Goal: Obtain resource: Obtain resource

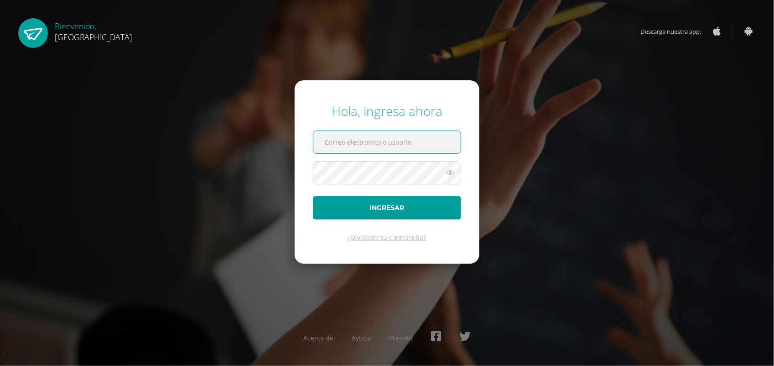
click at [350, 140] on input "text" at bounding box center [386, 142] width 147 height 22
type input "[EMAIL_ADDRESS][PERSON_NAME][DOMAIN_NAME]"
click at [436, 208] on button "Ingresar" at bounding box center [387, 207] width 148 height 23
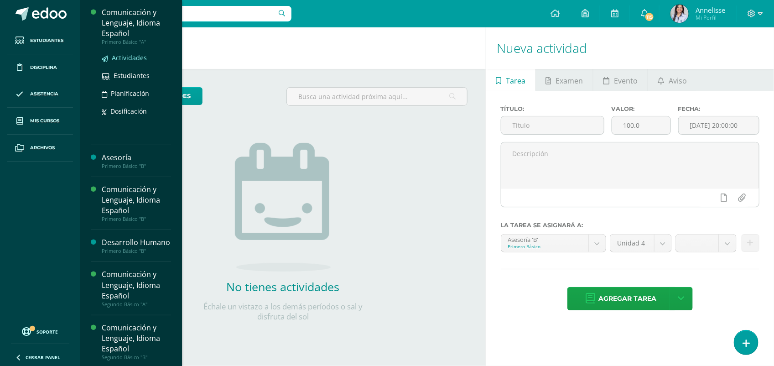
click at [113, 56] on span "Actividades" at bounding box center [129, 57] width 35 height 9
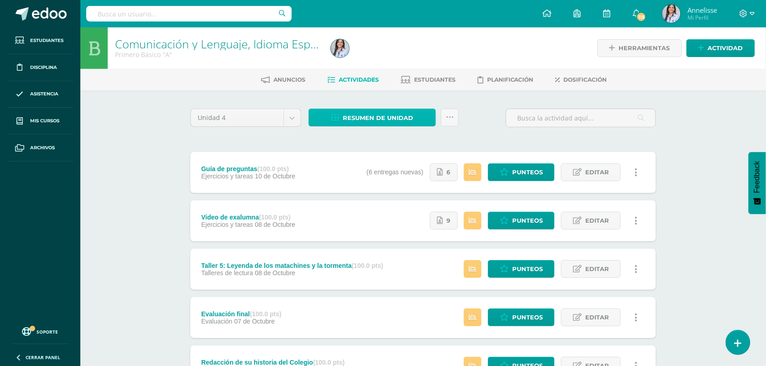
click at [379, 110] on span "Resumen de unidad" at bounding box center [378, 118] width 70 height 17
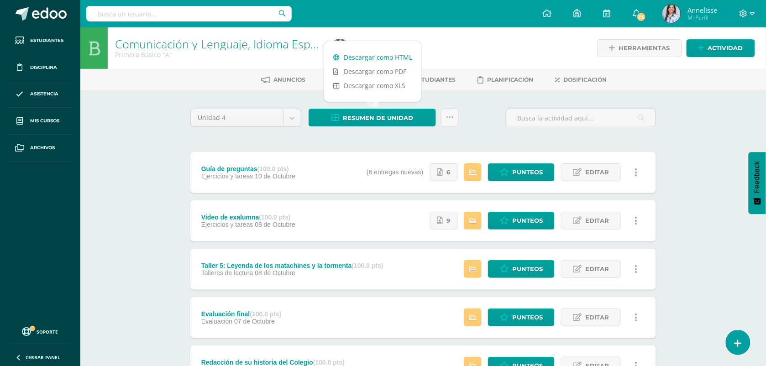
click at [377, 56] on link "Descargar como HTML" at bounding box center [372, 57] width 97 height 14
click at [142, 197] on div "Comunicación y Lenguaje, Idioma Español Primero Básico "A" Herramientas Detalle…" at bounding box center [422, 356] width 685 height 658
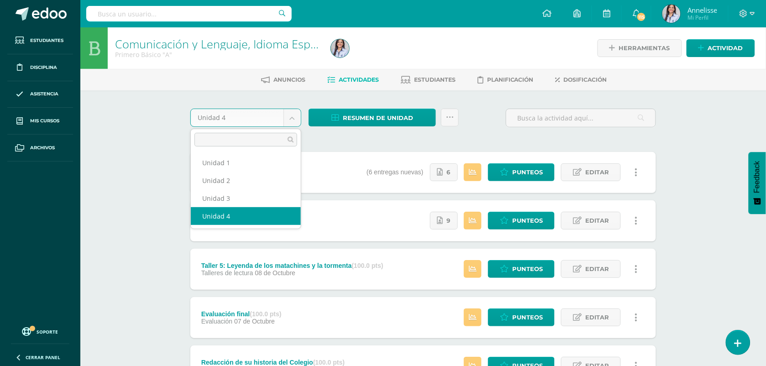
click at [293, 115] on body "Estudiantes Disciplina Asistencia Mis cursos Archivos Soporte Ayuda Reportar un…" at bounding box center [383, 343] width 766 height 686
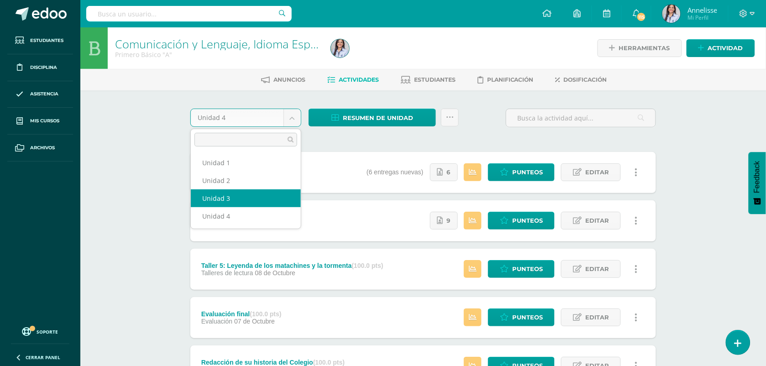
select select "Unidad 3"
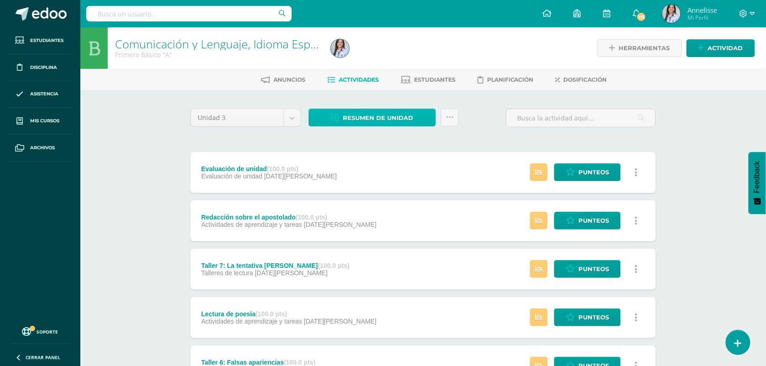
click at [360, 120] on span "Resumen de unidad" at bounding box center [378, 118] width 70 height 17
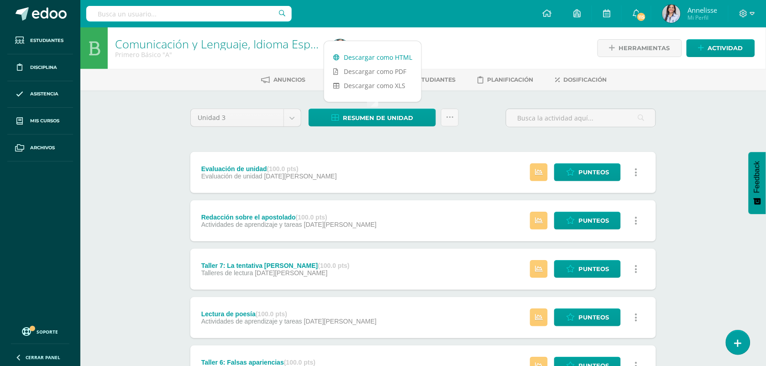
click at [369, 54] on link "Descargar como HTML" at bounding box center [372, 57] width 97 height 14
